Goal: Transaction & Acquisition: Purchase product/service

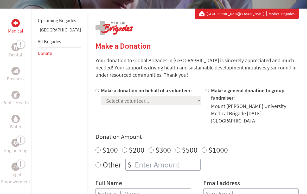
scroll to position [97, 0]
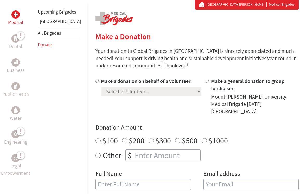
click at [101, 96] on div "Make a donation on behalf of a volunteer: Select a volunteer... [PERSON_NAME] […" at bounding box center [151, 96] width 100 height 37
click at [95, 87] on div at bounding box center [97, 96] width 5 height 37
click at [74, 84] on div "Medical Dental Business Public Health Water Engineering Legal Empowerment Upcom…" at bounding box center [153, 156] width 307 height 314
click at [95, 80] on input "Make a donation on behalf of a volunteer:" at bounding box center [96, 81] width 3 height 3
radio input "true"
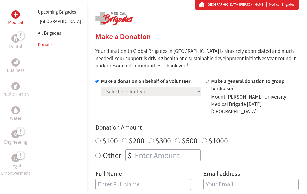
scroll to position [98, 0]
click at [143, 91] on select "Select a volunteer... [PERSON_NAME] [PERSON_NAME] [PERSON_NAME] [PERSON_NAME] […" at bounding box center [151, 91] width 100 height 9
select select "60F569EF-6ADE-11EF-BF8B-42010A8A0043"
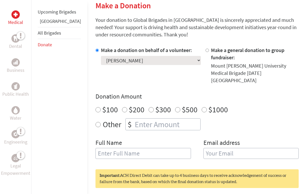
scroll to position [129, 0]
click at [153, 118] on input "number" at bounding box center [167, 123] width 67 height 11
radio input "true"
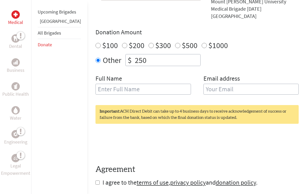
type input "250"
click at [160, 84] on input "text" at bounding box center [142, 89] width 95 height 11
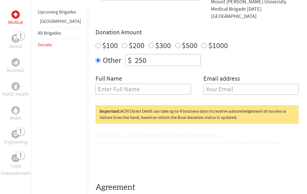
scroll to position [193, 0]
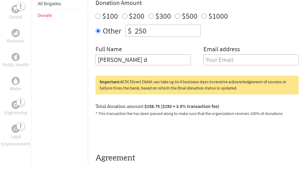
type input "[PERSON_NAME] d"
click at [259, 84] on input "email" at bounding box center [250, 89] width 95 height 11
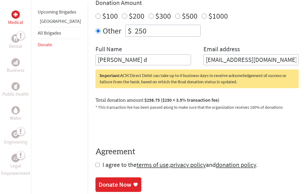
type input "[EMAIL_ADDRESS][DOMAIN_NAME]"
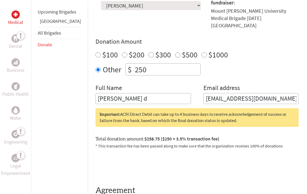
scroll to position [184, 0]
click at [114, 93] on input "[PERSON_NAME] d" at bounding box center [142, 98] width 95 height 11
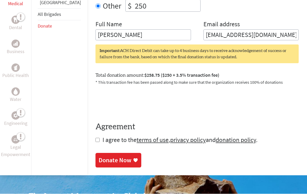
scroll to position [247, 0]
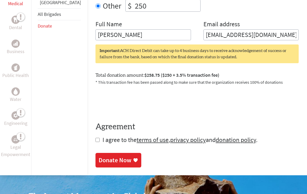
type input "[PERSON_NAME]"
click at [98, 156] on div "Donate Now" at bounding box center [114, 160] width 33 height 8
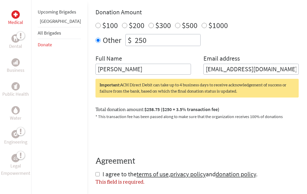
click at [95, 158] on form "Make a donation on behalf of a volunteer: Select a volunteer... [PERSON_NAME] […" at bounding box center [196, 73] width 203 height 223
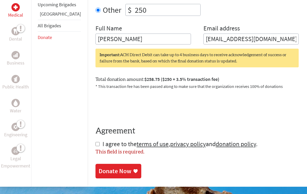
scroll to position [243, 0]
click at [95, 142] on input "checkbox" at bounding box center [97, 144] width 4 height 4
checkbox input "true"
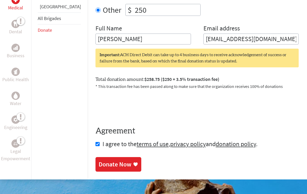
click at [98, 160] on div "Donate Now" at bounding box center [114, 164] width 33 height 8
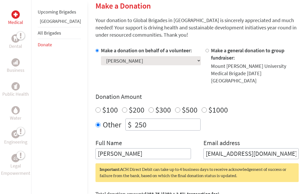
scroll to position [137, 0]
